Goal: Information Seeking & Learning: Find contact information

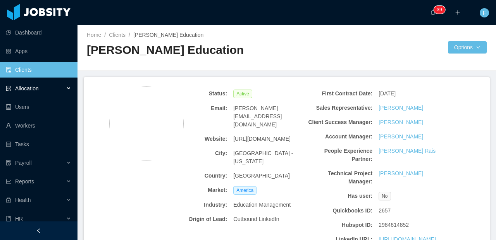
scroll to position [813, 0]
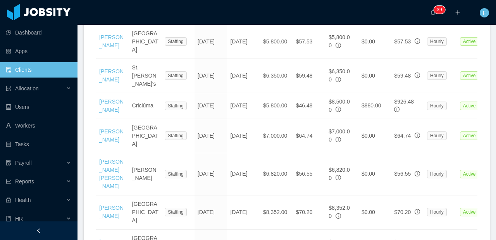
click at [38, 70] on link "Clients" at bounding box center [39, 70] width 66 height 16
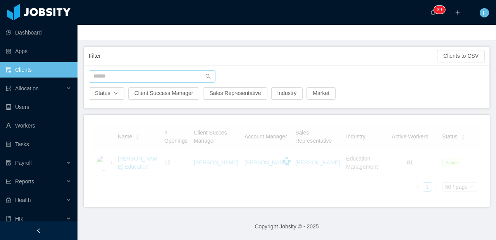
scroll to position [38, 0]
click at [147, 72] on input "text" at bounding box center [152, 76] width 127 height 12
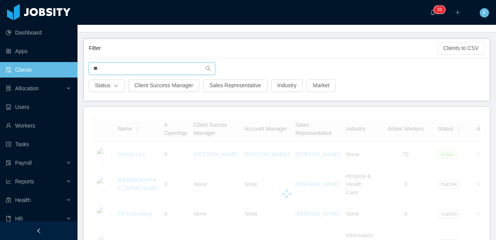
type input "*"
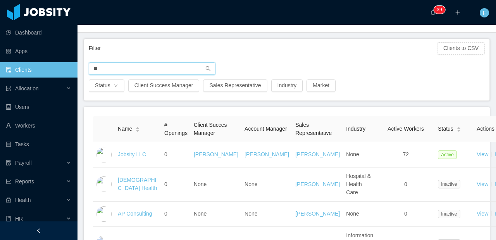
type input "*"
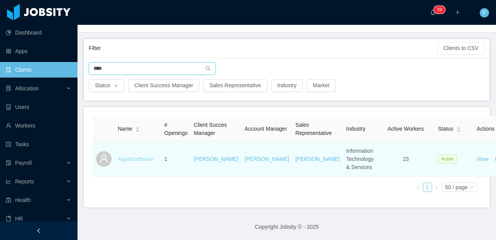
type input "****"
click at [128, 162] on link "AgateSoftware" at bounding box center [136, 159] width 36 height 6
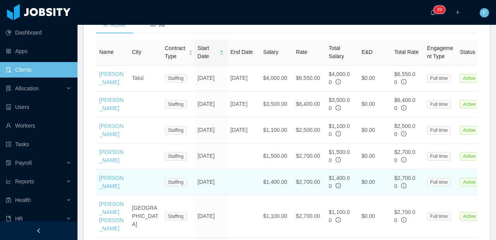
scroll to position [212, 0]
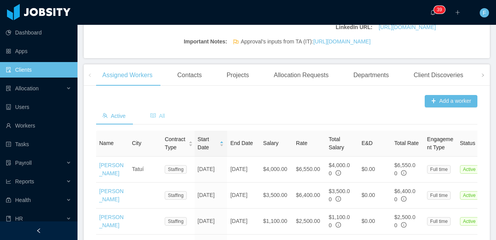
click at [169, 125] on div "All" at bounding box center [157, 115] width 27 height 17
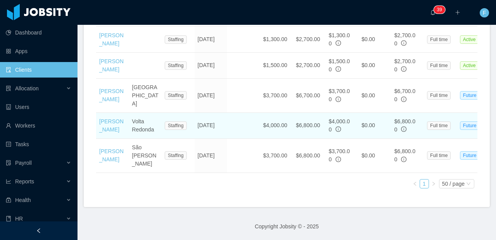
scroll to position [998, 0]
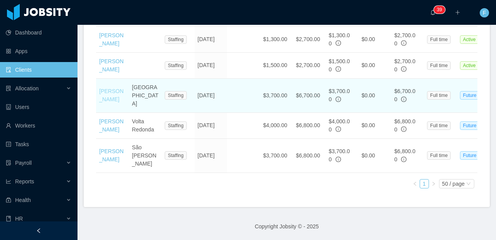
click at [108, 101] on link "Royban Lara" at bounding box center [111, 95] width 24 height 14
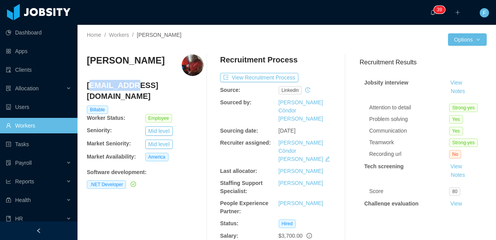
drag, startPoint x: 126, startPoint y: 86, endPoint x: 89, endPoint y: 84, distance: 37.3
click at [89, 84] on h4 "royban.lara@jobsity.com" at bounding box center [145, 91] width 117 height 22
click at [150, 77] on div "Royban Lara royban.lara@jobsity.com Billable Worker Status: Employee Seniority:…" at bounding box center [145, 147] width 117 height 186
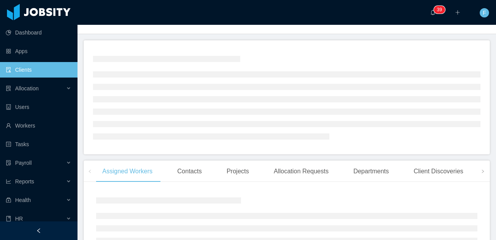
scroll to position [103, 0]
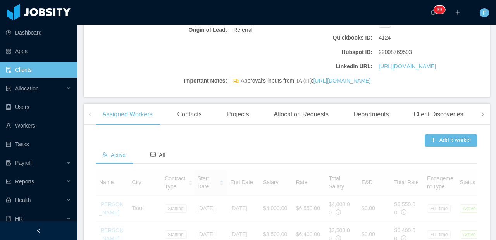
drag, startPoint x: 159, startPoint y: 178, endPoint x: 174, endPoint y: 167, distance: 19.5
click at [159, 158] on span "All" at bounding box center [157, 155] width 15 height 6
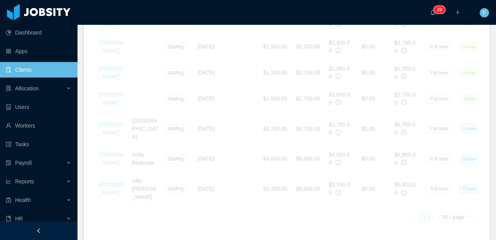
scroll to position [1002, 0]
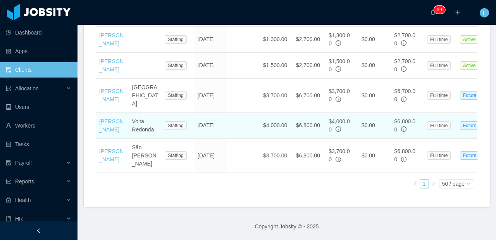
click at [118, 125] on td "[PERSON_NAME]" at bounding box center [112, 126] width 33 height 26
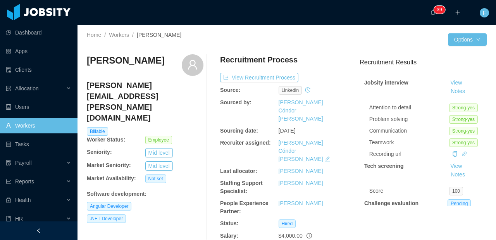
drag, startPoint x: 130, startPoint y: 65, endPoint x: 87, endPoint y: 61, distance: 43.6
click at [87, 60] on div "[PERSON_NAME]" at bounding box center [145, 65] width 117 height 22
copy h3 "[PERSON_NAME]"
